Goal: Transaction & Acquisition: Download file/media

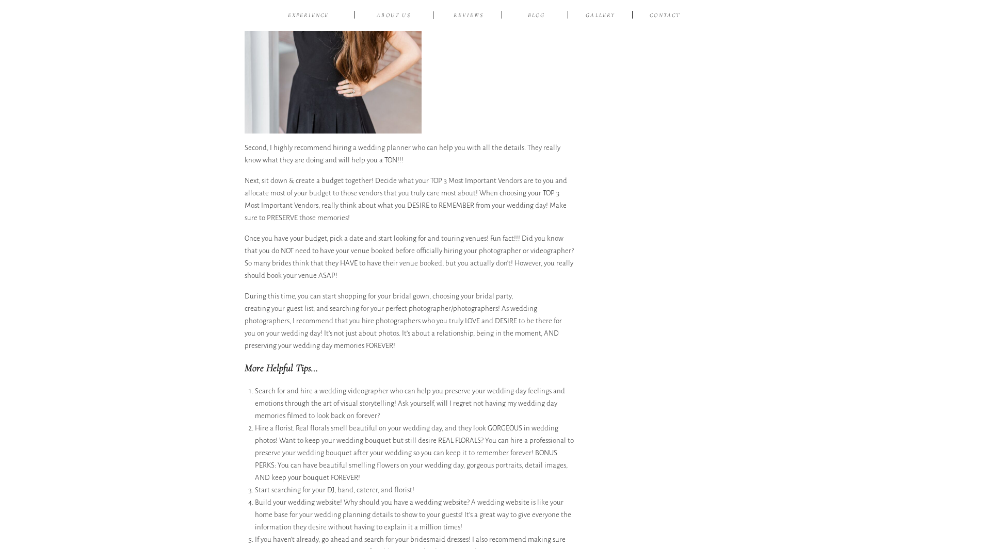
scroll to position [1806, 0]
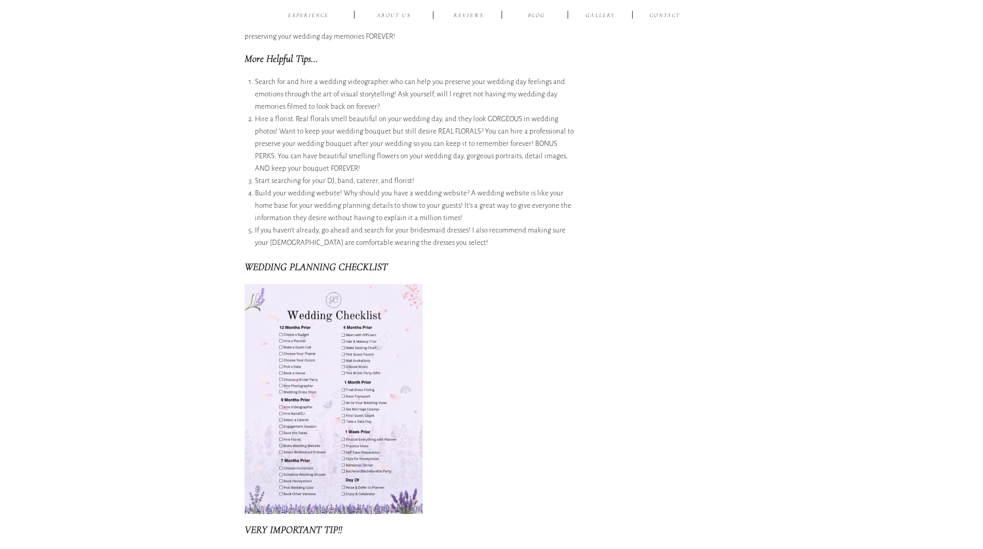
click at [382, 352] on img at bounding box center [334, 399] width 178 height 231
click at [381, 353] on img at bounding box center [334, 399] width 178 height 231
click at [285, 261] on strong "WEDDING PLANNING CHECKLIST" at bounding box center [316, 267] width 143 height 12
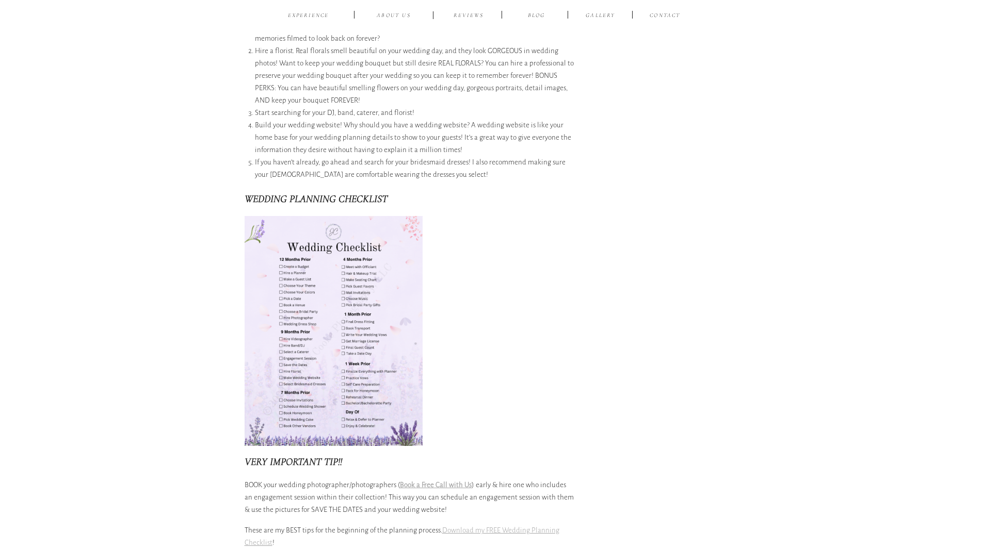
scroll to position [1961, 0]
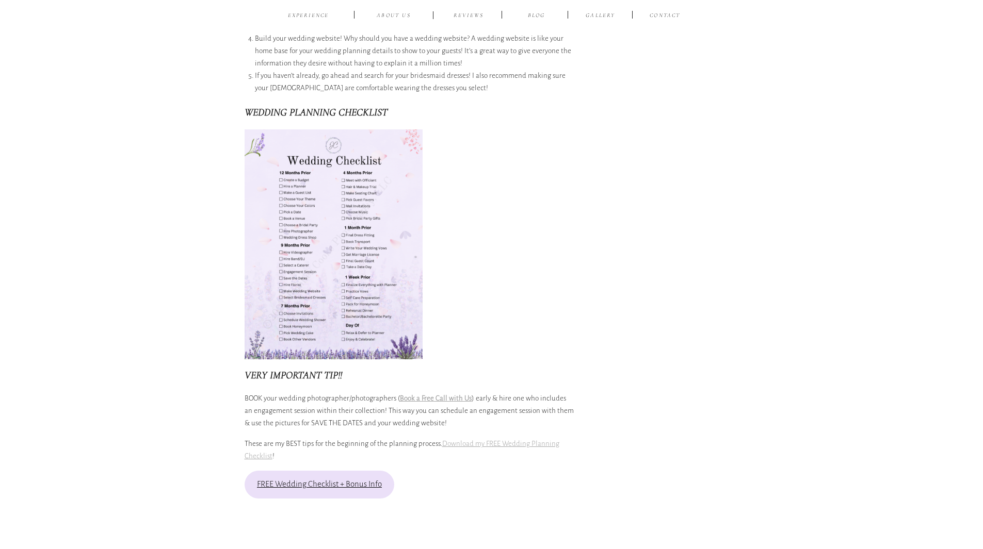
click at [309, 290] on img at bounding box center [334, 244] width 178 height 231
drag, startPoint x: 311, startPoint y: 355, endPoint x: 335, endPoint y: 356, distance: 24.3
click at [312, 368] on h3 "VERY IMPORTANT TIP!!" at bounding box center [410, 375] width 330 height 15
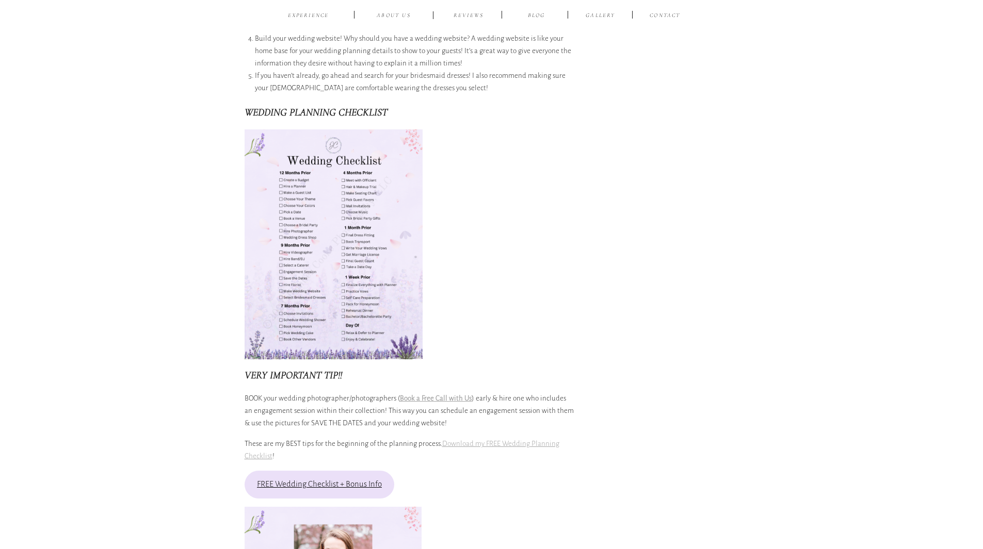
click at [495, 440] on link "Download my FREE Wedding Planning Checklist" at bounding box center [402, 450] width 315 height 20
